Goal: Information Seeking & Learning: Check status

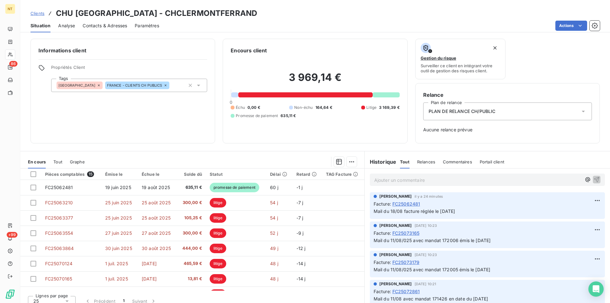
scroll to position [130, 0]
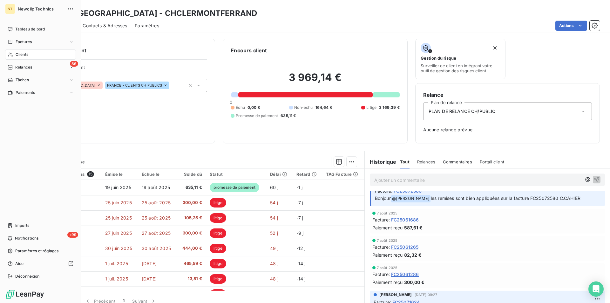
click at [24, 54] on span "Clients" at bounding box center [22, 55] width 13 height 6
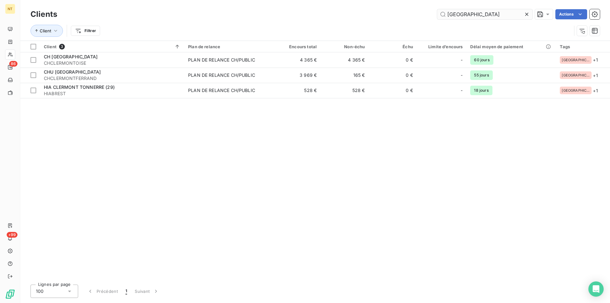
drag, startPoint x: 469, startPoint y: 13, endPoint x: 444, endPoint y: 14, distance: 24.8
click at [446, 14] on input "[GEOGRAPHIC_DATA]" at bounding box center [484, 14] width 95 height 10
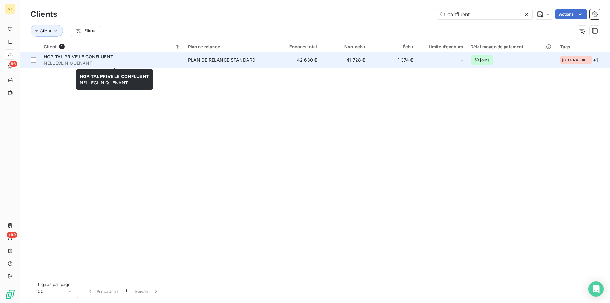
type input "confluent"
click at [114, 60] on span "NELLECLINIQUENANT" at bounding box center [112, 63] width 137 height 6
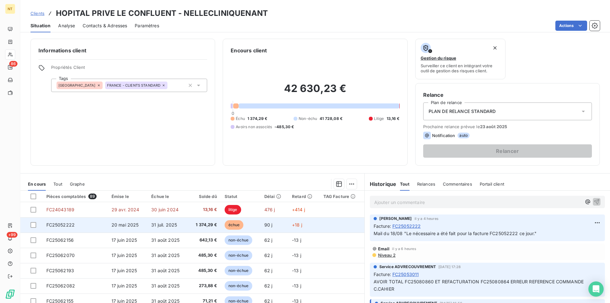
click at [71, 226] on span "FC25052222" at bounding box center [60, 224] width 29 height 5
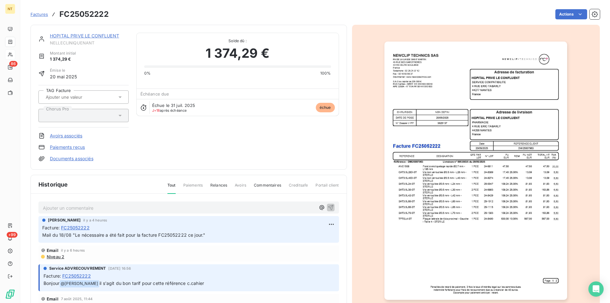
click at [94, 34] on link "HOPITAL PRIVE LE CONFLUENT" at bounding box center [84, 35] width 69 height 5
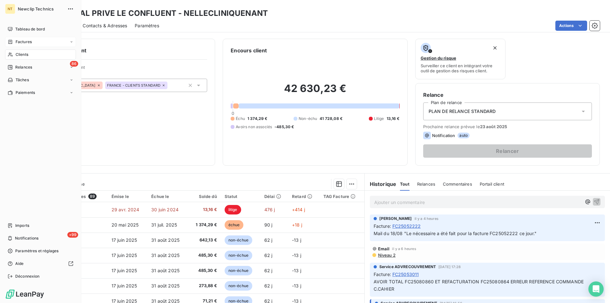
click at [31, 41] on span "Factures" at bounding box center [24, 42] width 16 height 6
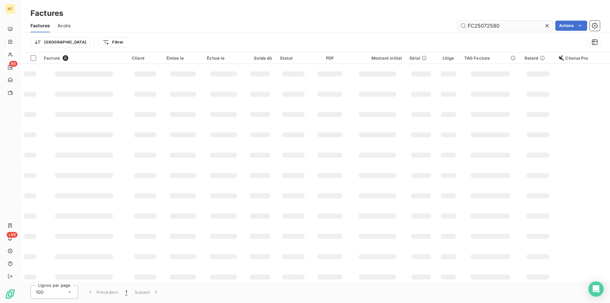
drag, startPoint x: 504, startPoint y: 24, endPoint x: 479, endPoint y: 28, distance: 24.8
click at [479, 28] on input "FC25072580" at bounding box center [505, 26] width 95 height 10
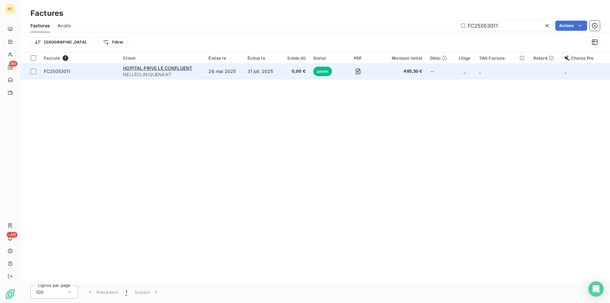
type input "FC25053011"
click at [220, 73] on td "26 mai 2025" at bounding box center [224, 71] width 39 height 15
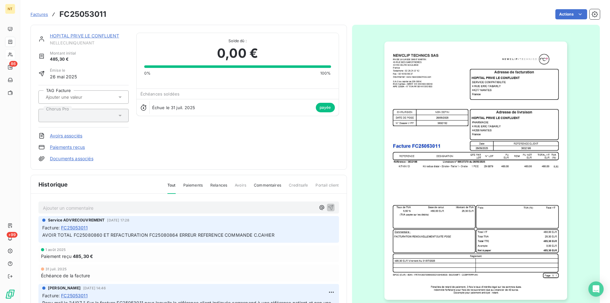
click at [447, 172] on img "button" at bounding box center [476, 171] width 183 height 259
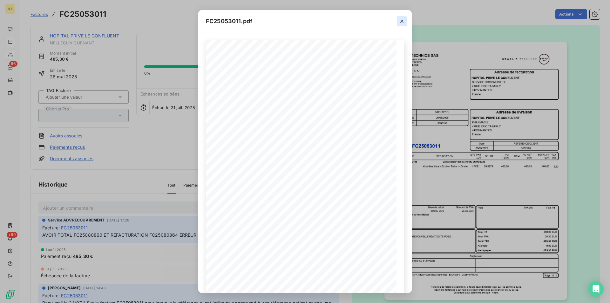
click at [405, 20] on button "button" at bounding box center [402, 21] width 10 height 10
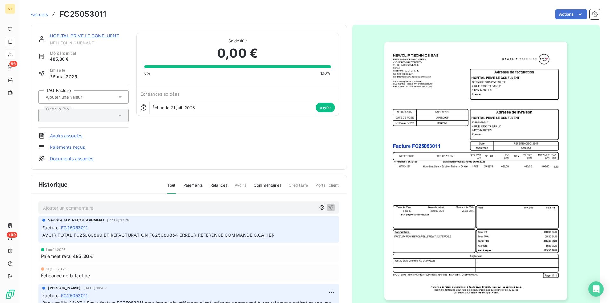
click at [99, 35] on link "HOPITAL PRIVE LE CONFLUENT" at bounding box center [84, 35] width 69 height 5
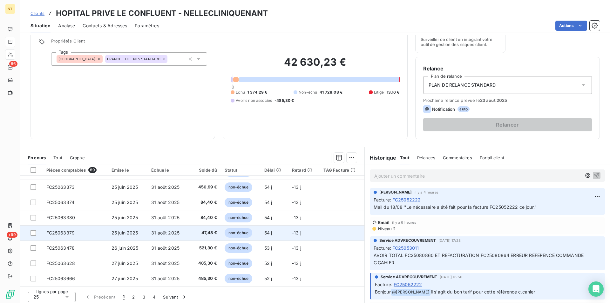
scroll to position [29, 0]
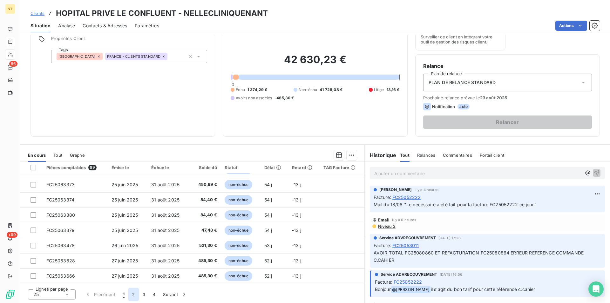
click at [134, 298] on button "2" at bounding box center [133, 294] width 10 height 13
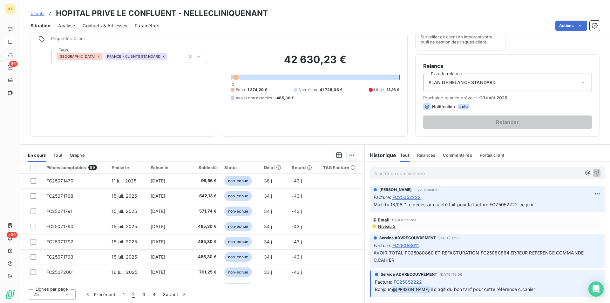
scroll to position [271, 0]
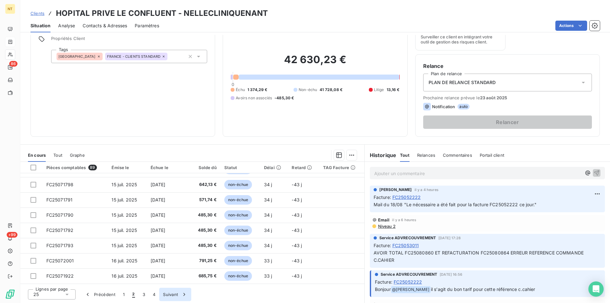
click at [145, 295] on button "3" at bounding box center [144, 294] width 10 height 13
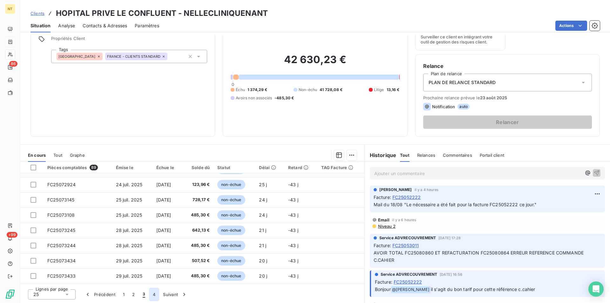
click at [155, 295] on button "4" at bounding box center [154, 294] width 10 height 13
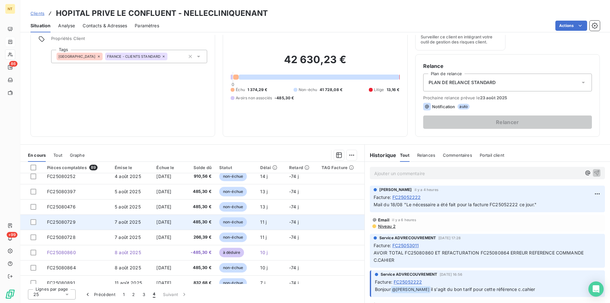
scroll to position [32, 0]
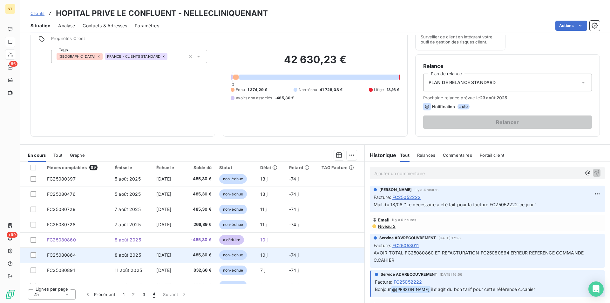
click at [72, 255] on span "FC25080864" at bounding box center [61, 255] width 29 height 5
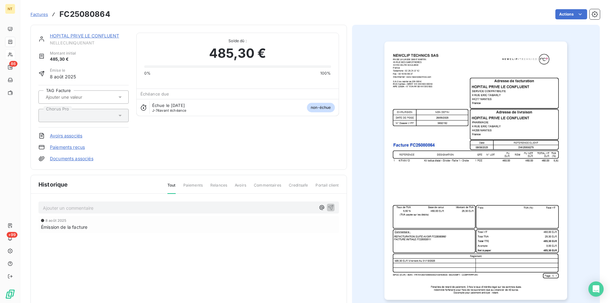
click at [490, 190] on img "button" at bounding box center [476, 171] width 183 height 259
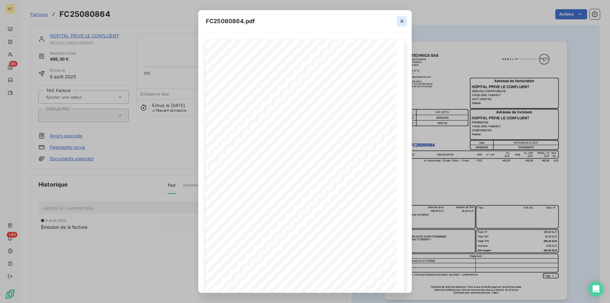
click at [401, 22] on icon "button" at bounding box center [401, 21] width 3 height 3
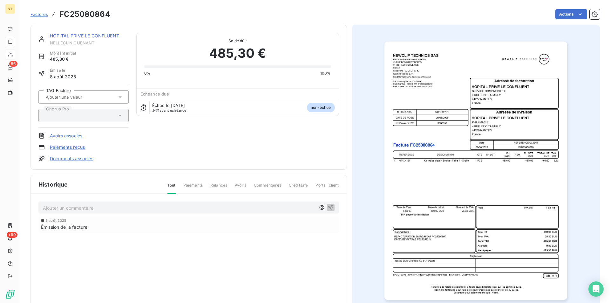
click at [78, 36] on link "HOPITAL PRIVE LE CONFLUENT" at bounding box center [84, 35] width 69 height 5
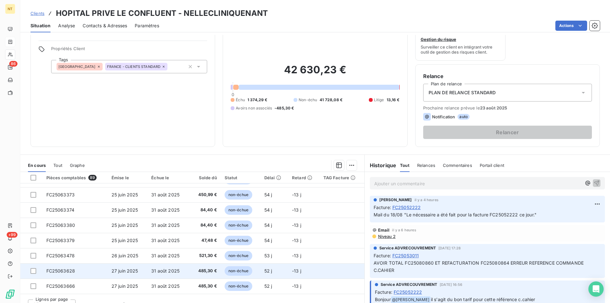
scroll to position [29, 0]
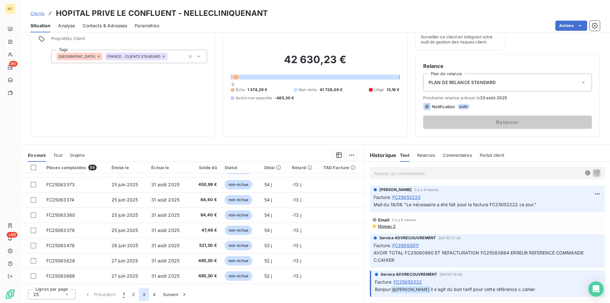
click at [147, 294] on button "3" at bounding box center [144, 294] width 10 height 13
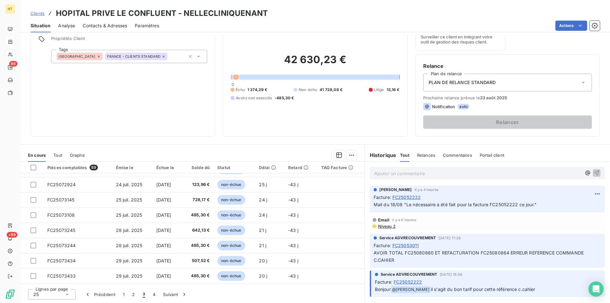
click at [143, 294] on span "3" at bounding box center [144, 295] width 3 height 6
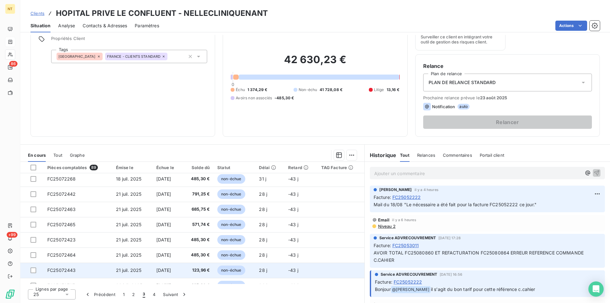
scroll to position [130, 0]
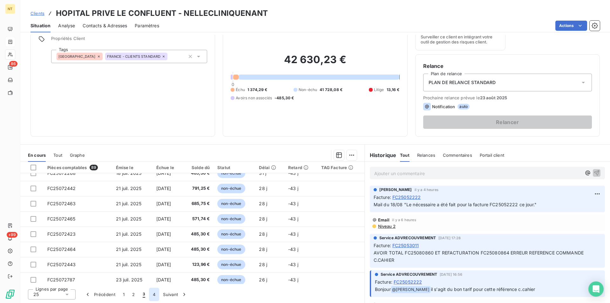
click at [153, 295] on button "4" at bounding box center [154, 294] width 10 height 13
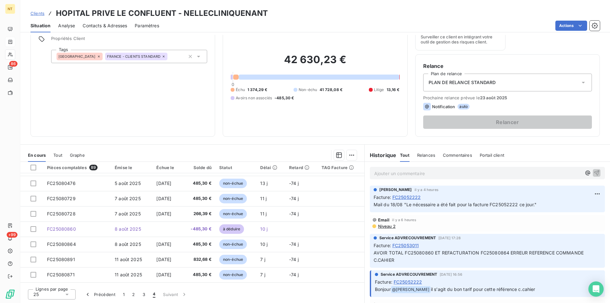
scroll to position [38, 0]
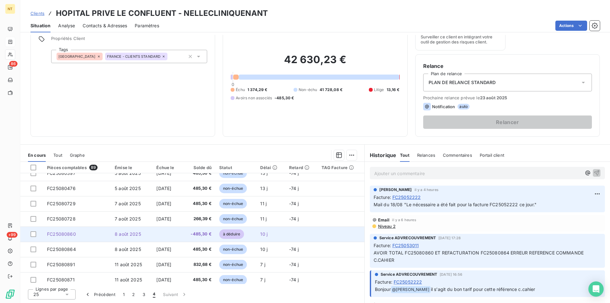
click at [118, 234] on span "8 août 2025" at bounding box center [128, 234] width 26 height 5
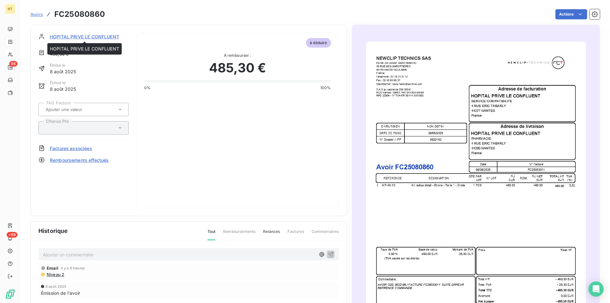
click at [81, 37] on span "HOPITAL PRIVE LE CONFLUENT" at bounding box center [84, 36] width 69 height 7
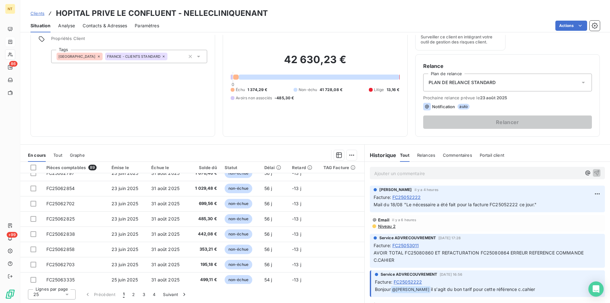
scroll to position [271, 0]
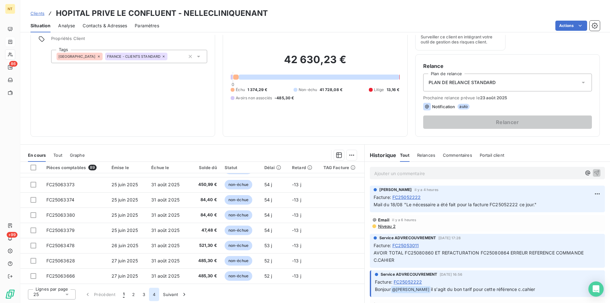
click at [154, 293] on button "4" at bounding box center [154, 294] width 10 height 13
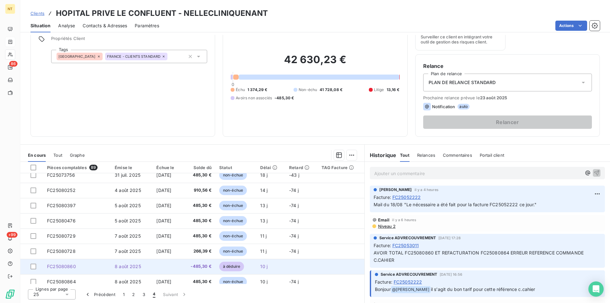
scroll to position [38, 0]
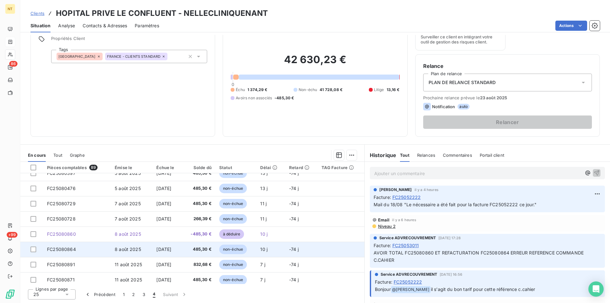
click at [63, 248] on span "FC25080864" at bounding box center [61, 249] width 29 height 5
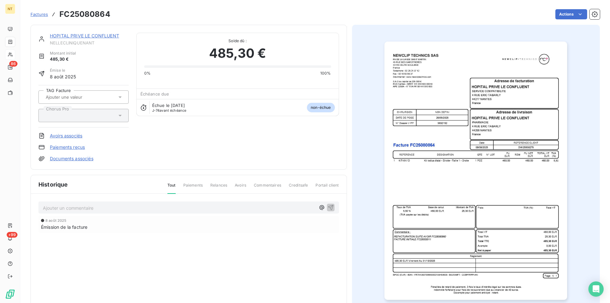
click at [414, 179] on img "button" at bounding box center [476, 171] width 183 height 259
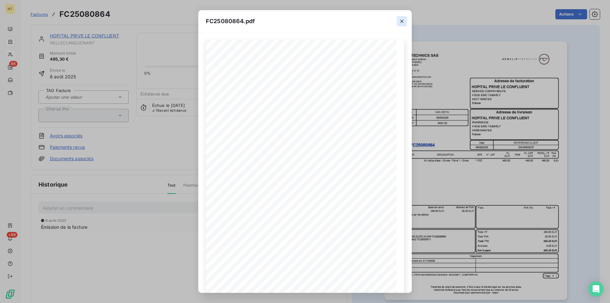
click at [401, 22] on icon "button" at bounding box center [401, 21] width 3 height 3
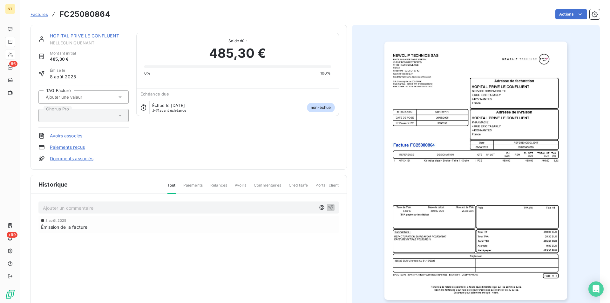
click at [91, 39] on div "HOPITAL PRIVE LE CONFLUENT" at bounding box center [89, 36] width 79 height 6
click at [98, 36] on link "HOPITAL PRIVE LE CONFLUENT" at bounding box center [84, 35] width 69 height 5
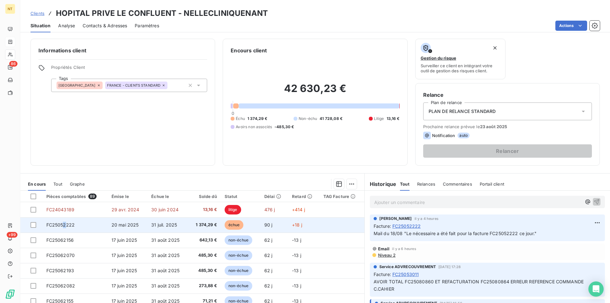
click at [65, 224] on span "FC25052222" at bounding box center [60, 224] width 29 height 5
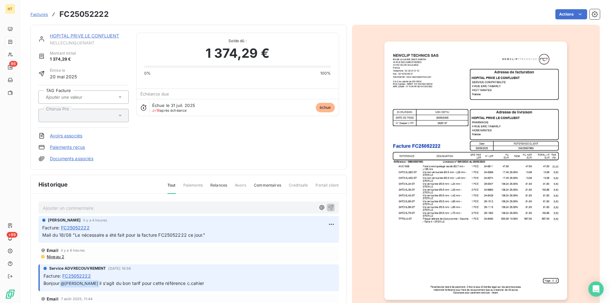
click at [88, 33] on link "HOPITAL PRIVE LE CONFLUENT" at bounding box center [84, 35] width 69 height 5
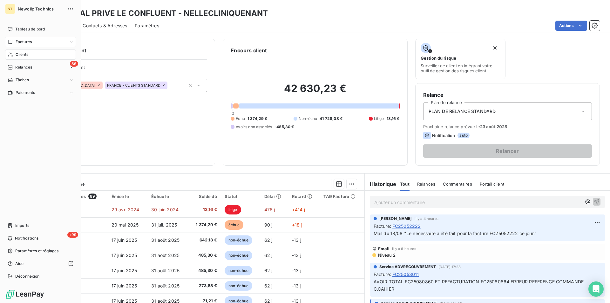
click at [24, 40] on span "Factures" at bounding box center [24, 42] width 16 height 6
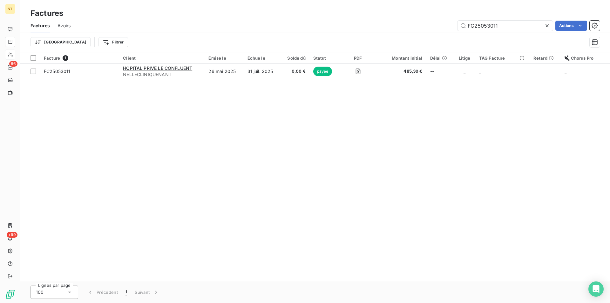
click at [433, 37] on div "Trier Filtrer" at bounding box center [308, 42] width 554 height 12
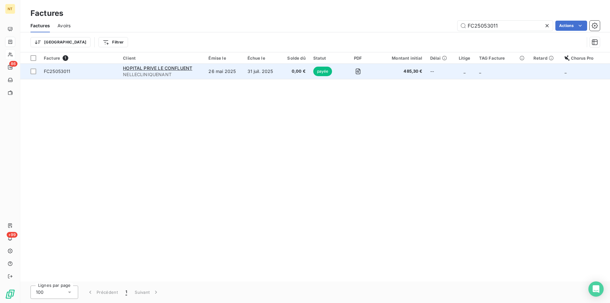
click at [259, 73] on td "31 juil. 2025" at bounding box center [262, 71] width 37 height 15
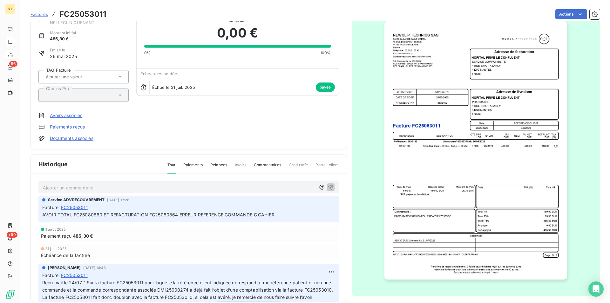
scroll to position [30, 0]
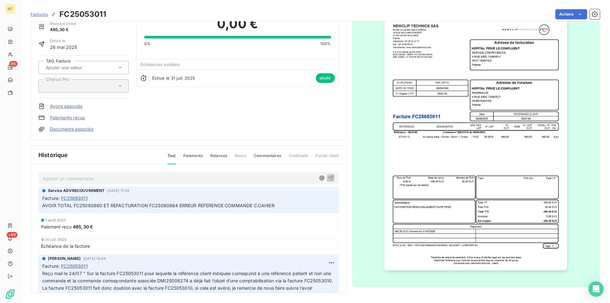
click at [503, 254] on img "button" at bounding box center [476, 141] width 183 height 259
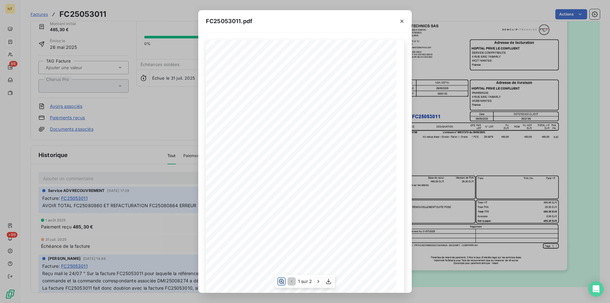
click at [279, 282] on icon "button" at bounding box center [281, 282] width 5 height 5
click at [401, 20] on icon "button" at bounding box center [401, 21] width 3 height 3
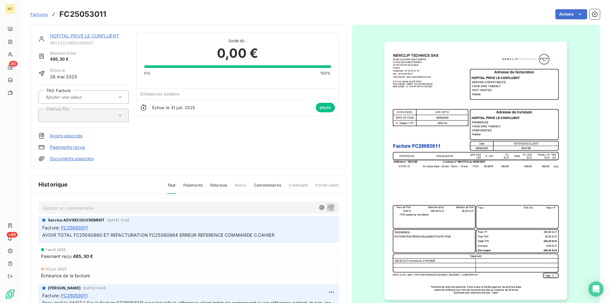
scroll to position [56, 0]
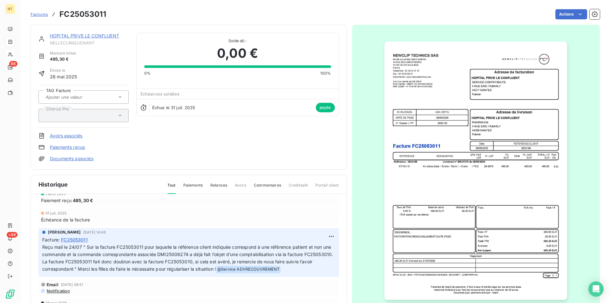
click at [81, 35] on link "HOPITAL PRIVE LE CONFLUENT" at bounding box center [84, 35] width 69 height 5
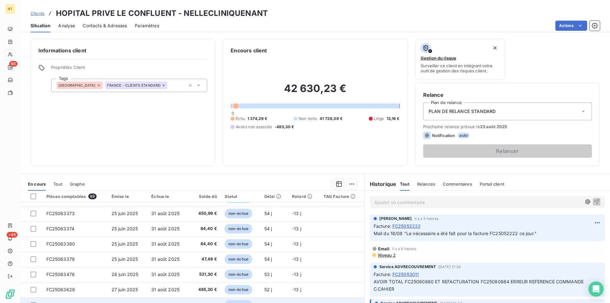
scroll to position [29, 0]
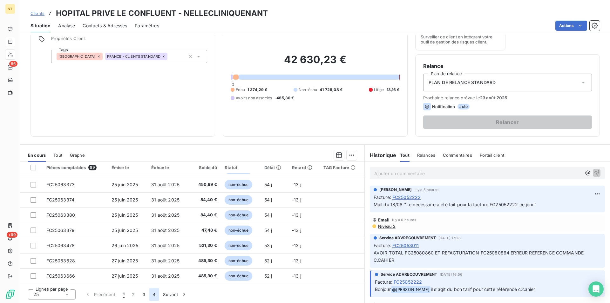
click at [154, 295] on button "4" at bounding box center [154, 294] width 10 height 13
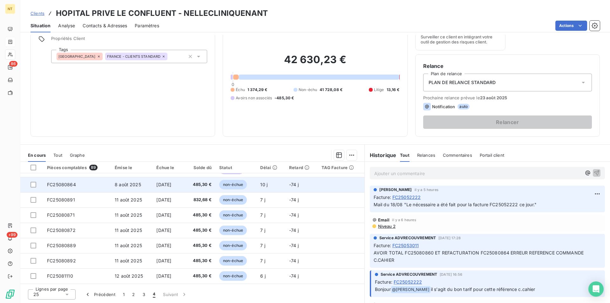
click at [128, 184] on span "8 août 2025" at bounding box center [128, 184] width 26 height 5
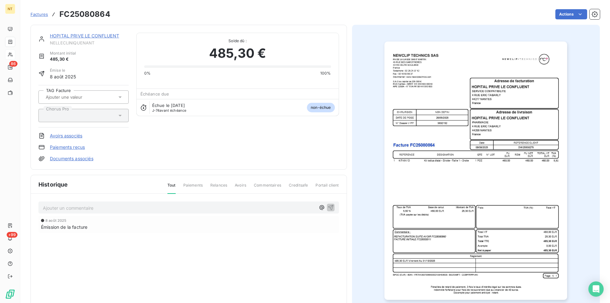
click at [444, 176] on img "button" at bounding box center [476, 171] width 183 height 259
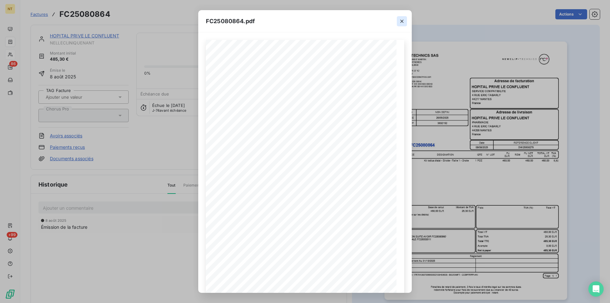
click at [406, 21] on button "button" at bounding box center [402, 21] width 10 height 10
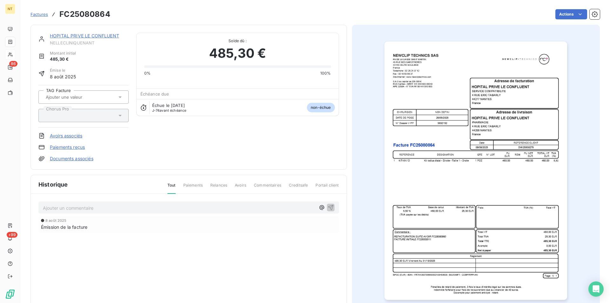
click at [86, 37] on link "HOPITAL PRIVE LE CONFLUENT" at bounding box center [84, 35] width 69 height 5
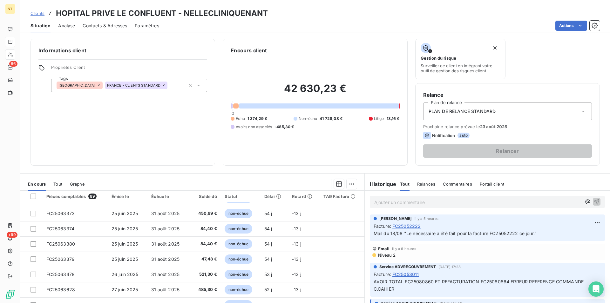
scroll to position [29, 0]
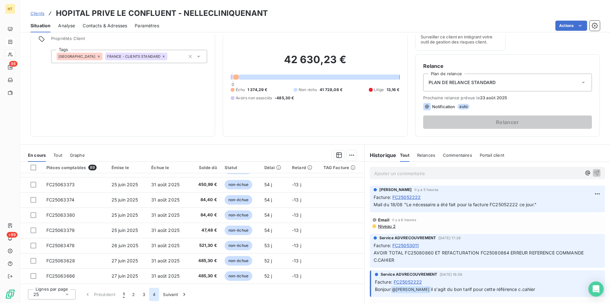
click at [154, 296] on button "4" at bounding box center [154, 294] width 10 height 13
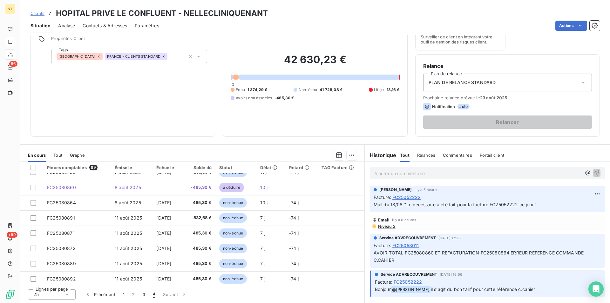
scroll to position [71, 0]
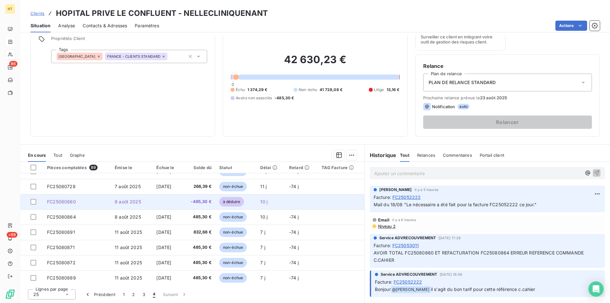
click at [115, 201] on span "8 août 2025" at bounding box center [128, 201] width 26 height 5
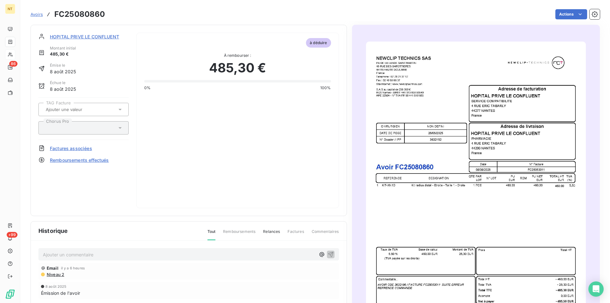
click at [87, 37] on span "HOPITAL PRIVE LE CONFLUENT" at bounding box center [84, 36] width 69 height 7
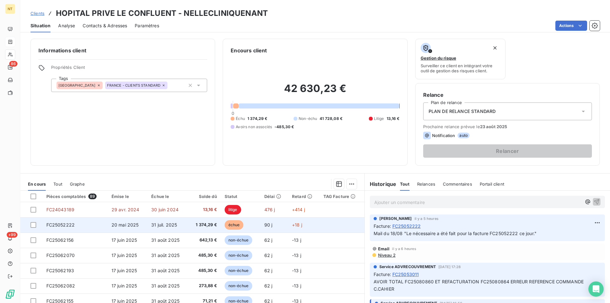
click at [77, 227] on td "FC25052222" at bounding box center [75, 225] width 65 height 15
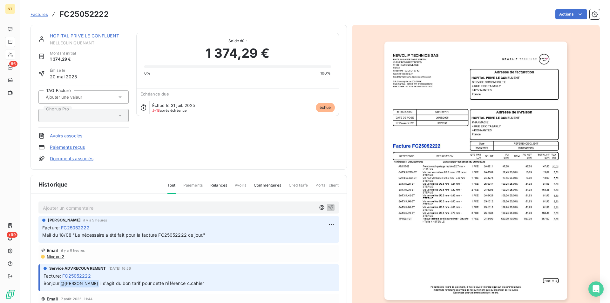
click at [89, 36] on link "HOPITAL PRIVE LE CONFLUENT" at bounding box center [84, 35] width 69 height 5
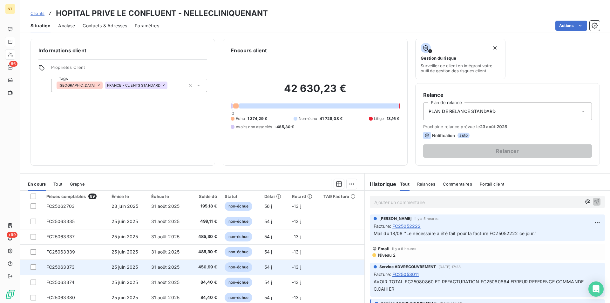
scroll to position [194, 0]
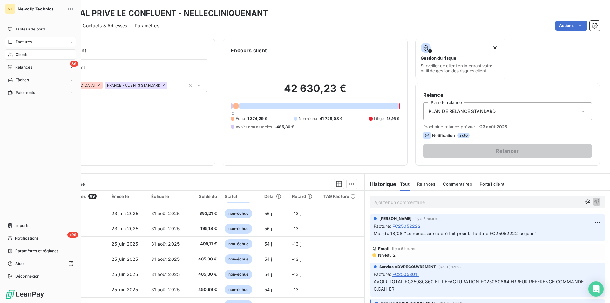
click at [19, 42] on span "Factures" at bounding box center [24, 42] width 16 height 6
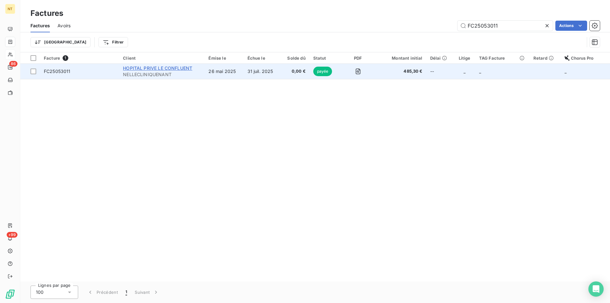
click at [180, 66] on span "HOPITAL PRIVE LE CONFLUENT" at bounding box center [157, 67] width 69 height 5
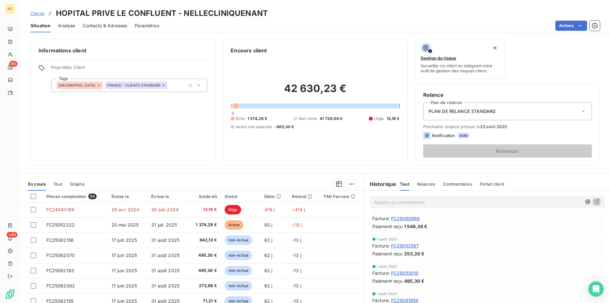
scroll to position [454, 0]
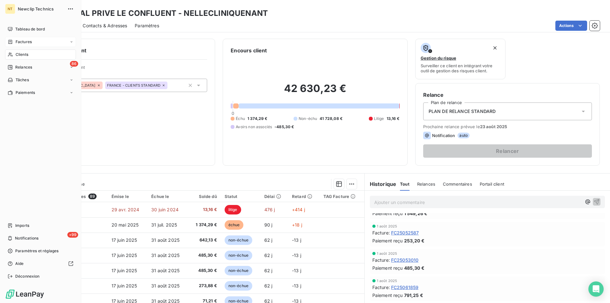
click at [26, 43] on span "Factures" at bounding box center [24, 42] width 16 height 6
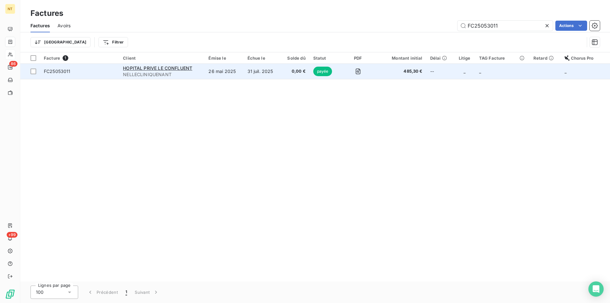
click at [328, 71] on span "payée" at bounding box center [322, 72] width 19 height 10
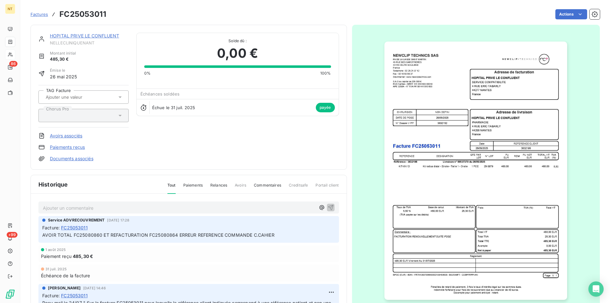
click at [503, 189] on img "button" at bounding box center [476, 171] width 183 height 259
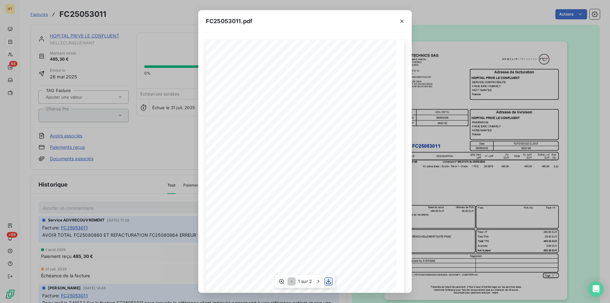
click at [329, 282] on icon "button" at bounding box center [328, 281] width 5 height 5
click at [400, 18] on icon "button" at bounding box center [402, 21] width 6 height 6
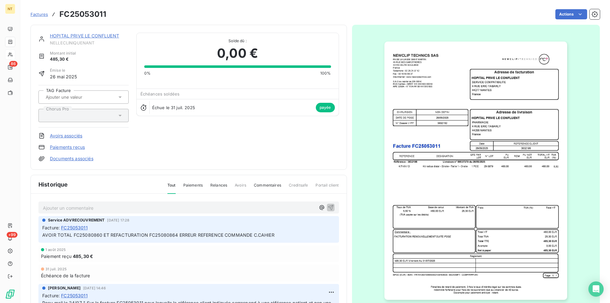
click at [103, 36] on link "HOPITAL PRIVE LE CONFLUENT" at bounding box center [84, 35] width 69 height 5
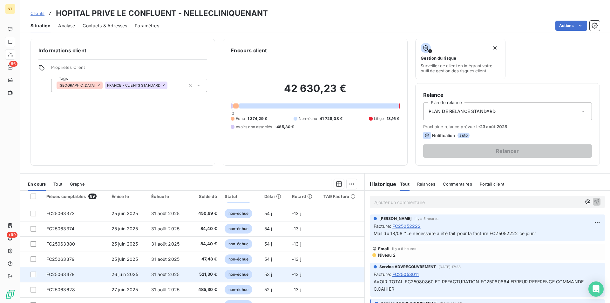
scroll to position [29, 0]
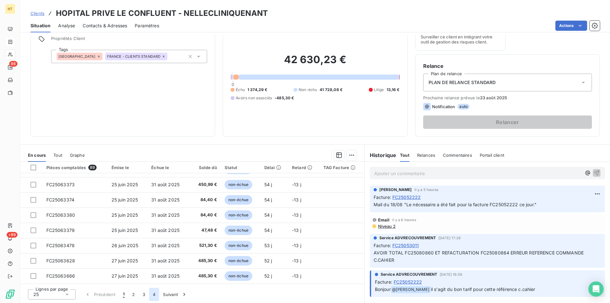
click at [153, 295] on button "4" at bounding box center [154, 294] width 10 height 13
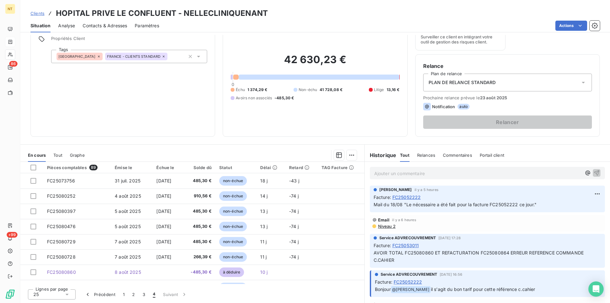
scroll to position [38, 0]
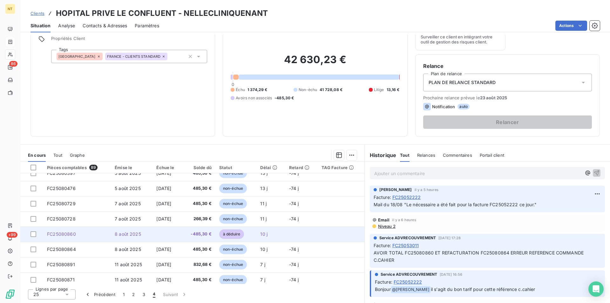
click at [125, 237] on span "8 août 2025" at bounding box center [128, 234] width 26 height 5
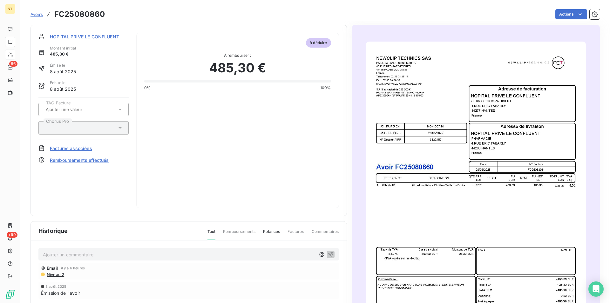
click at [489, 223] on img "button" at bounding box center [476, 197] width 220 height 311
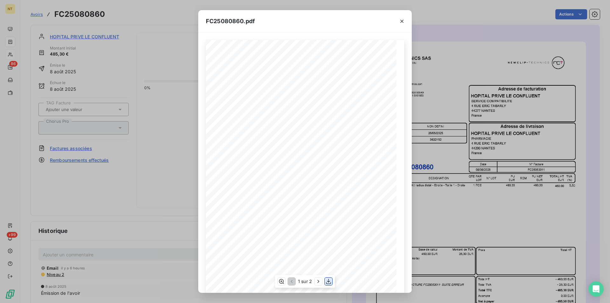
click at [328, 282] on icon "button" at bounding box center [328, 282] width 6 height 6
click at [402, 20] on icon "button" at bounding box center [402, 21] width 6 height 6
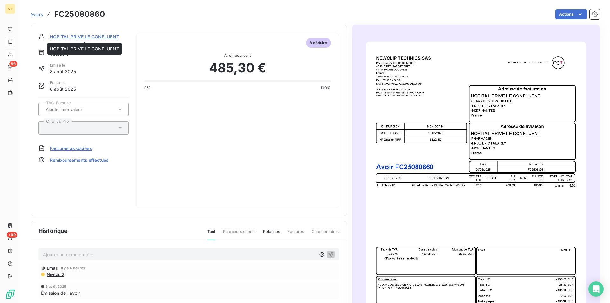
click at [99, 39] on span "HOPITAL PRIVE LE CONFLUENT" at bounding box center [84, 36] width 69 height 7
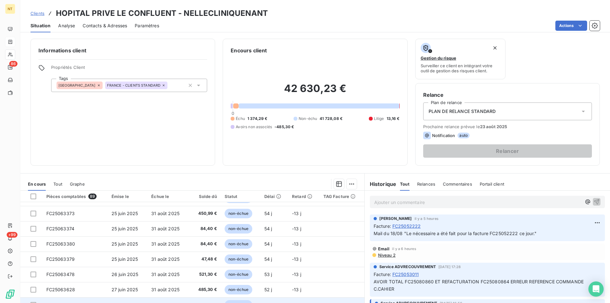
scroll to position [29, 0]
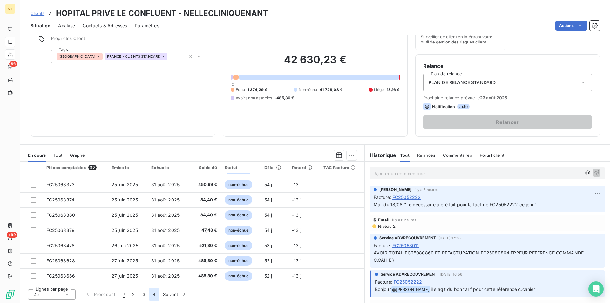
click at [154, 296] on button "4" at bounding box center [154, 294] width 10 height 13
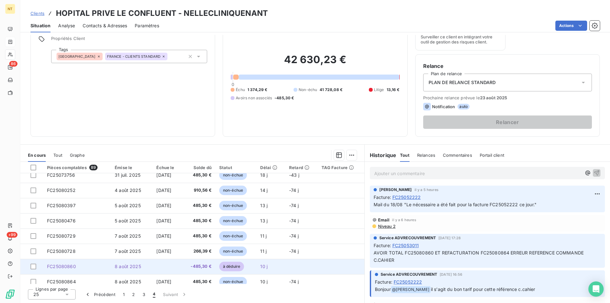
scroll to position [38, 0]
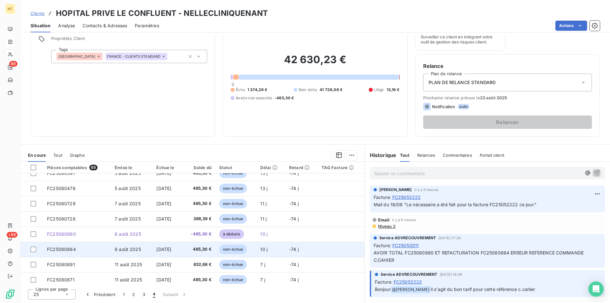
click at [67, 251] on span "FC25080864" at bounding box center [61, 249] width 29 height 5
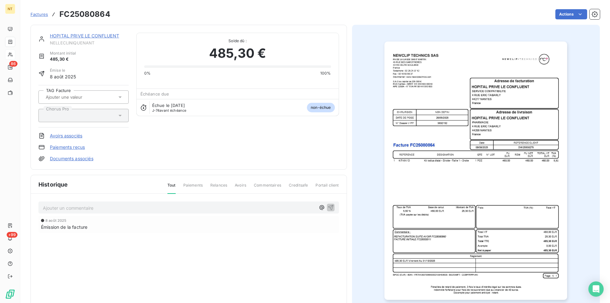
click at [472, 175] on img "button" at bounding box center [476, 171] width 183 height 259
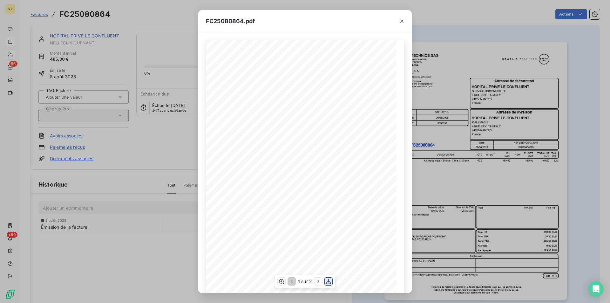
click at [329, 282] on icon "button" at bounding box center [328, 281] width 5 height 5
click at [402, 20] on icon "button" at bounding box center [402, 21] width 6 height 6
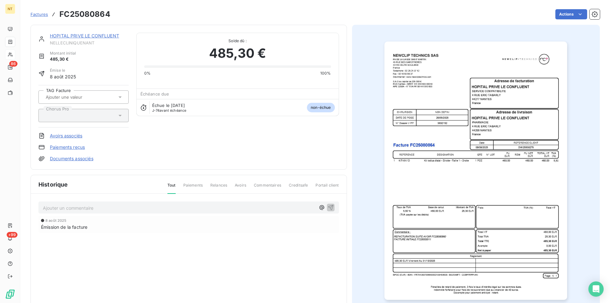
click at [85, 38] on link "HOPITAL PRIVE LE CONFLUENT" at bounding box center [84, 35] width 69 height 5
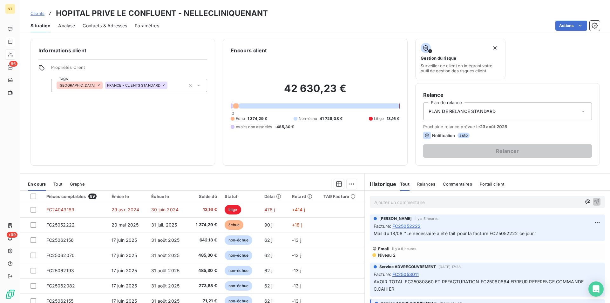
click at [113, 27] on span "Contacts & Adresses" at bounding box center [105, 26] width 44 height 6
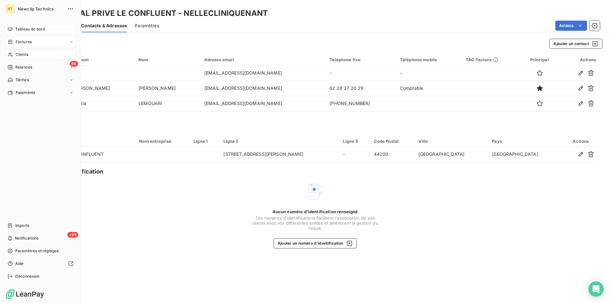
click at [21, 27] on span "Tableau de bord" at bounding box center [30, 29] width 30 height 6
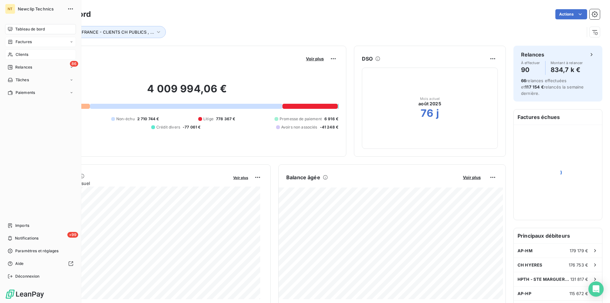
click at [25, 54] on span "Clients" at bounding box center [22, 55] width 13 height 6
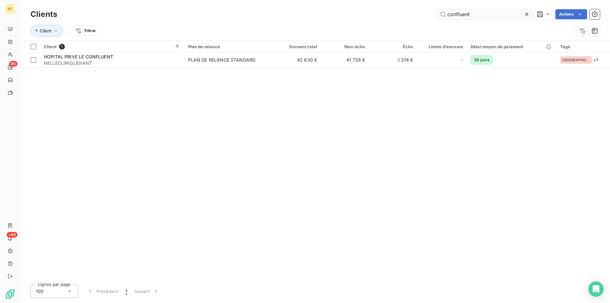
drag, startPoint x: 473, startPoint y: 14, endPoint x: 446, endPoint y: 13, distance: 26.4
click at [446, 13] on input "confluent" at bounding box center [484, 14] width 95 height 10
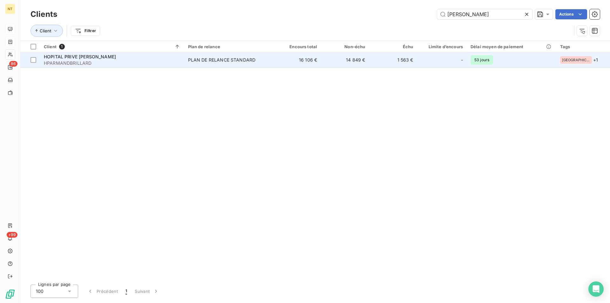
type input "[PERSON_NAME]"
click at [107, 59] on span "HOPITAL PRIVE [PERSON_NAME]" at bounding box center [80, 56] width 72 height 5
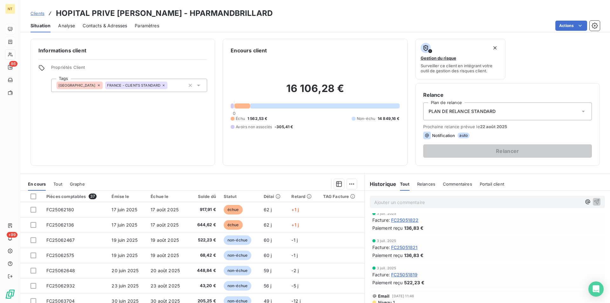
scroll to position [681, 0]
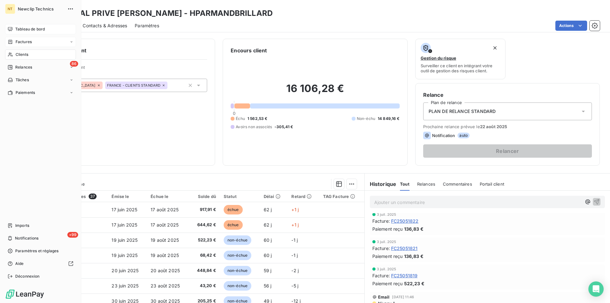
click at [28, 28] on span "Tableau de bord" at bounding box center [30, 29] width 30 height 6
